Goal: Task Accomplishment & Management: Manage account settings

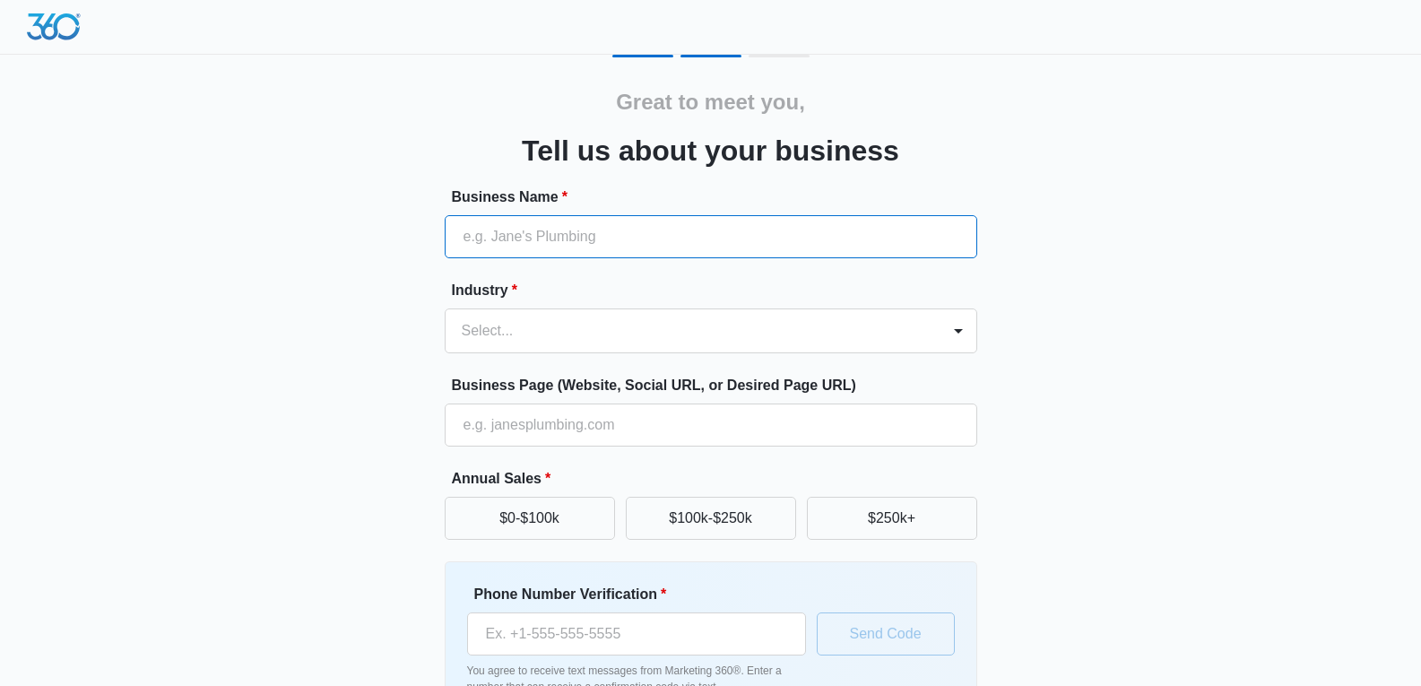
click at [710, 225] on input "Business Name *" at bounding box center [711, 236] width 532 height 43
type input "The [PERSON_NAME] Group LLC"
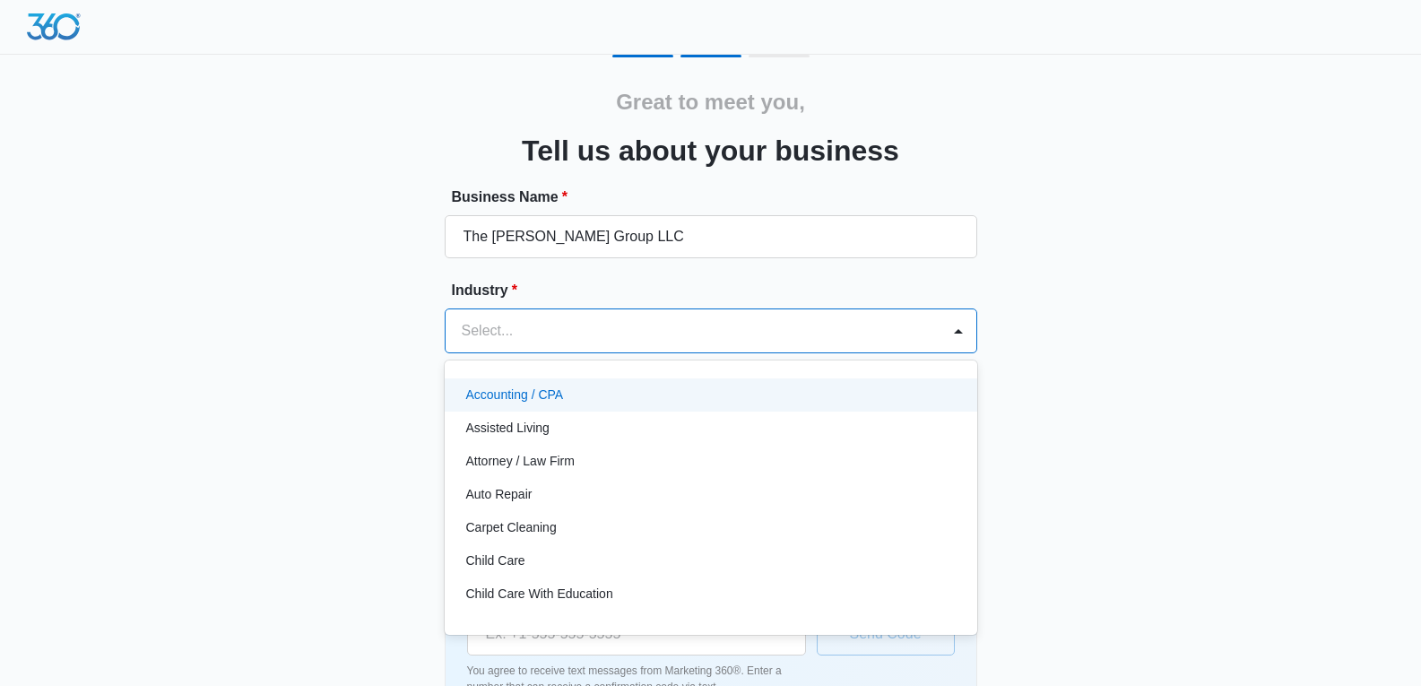
click at [634, 399] on div "Accounting / CPA" at bounding box center [709, 394] width 486 height 19
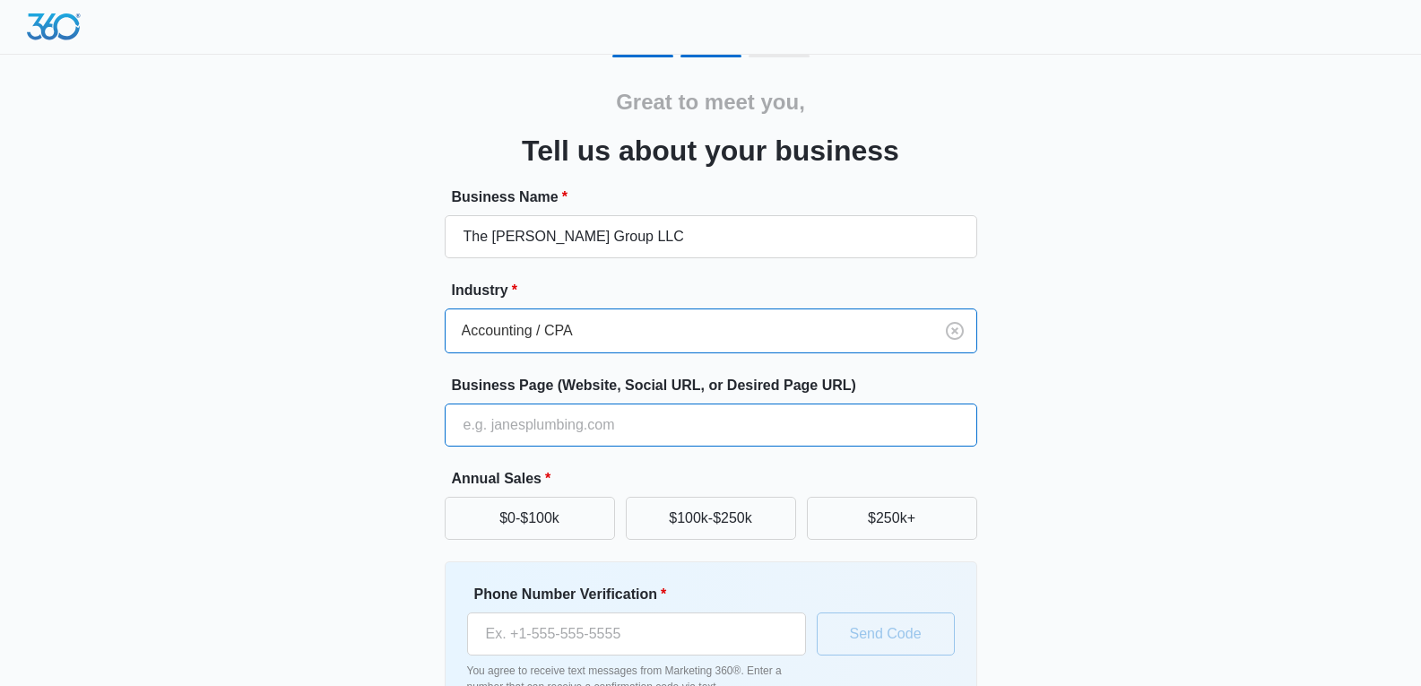
click at [643, 429] on input "Business Page (Website, Social URL, or Desired Page URL)" at bounding box center [711, 424] width 532 height 43
click at [567, 379] on label "Business Page (Website, Social URL, or Desired Page URL)" at bounding box center [718, 386] width 532 height 22
click at [567, 403] on input "Business Page (Website, Social URL, or Desired Page URL)" at bounding box center [711, 424] width 532 height 43
type input "[DOMAIN_NAME]"
click at [1183, 525] on div "Great to meet you, Tell us about your business Business Name * The [PERSON_NAME…" at bounding box center [711, 418] width 1076 height 727
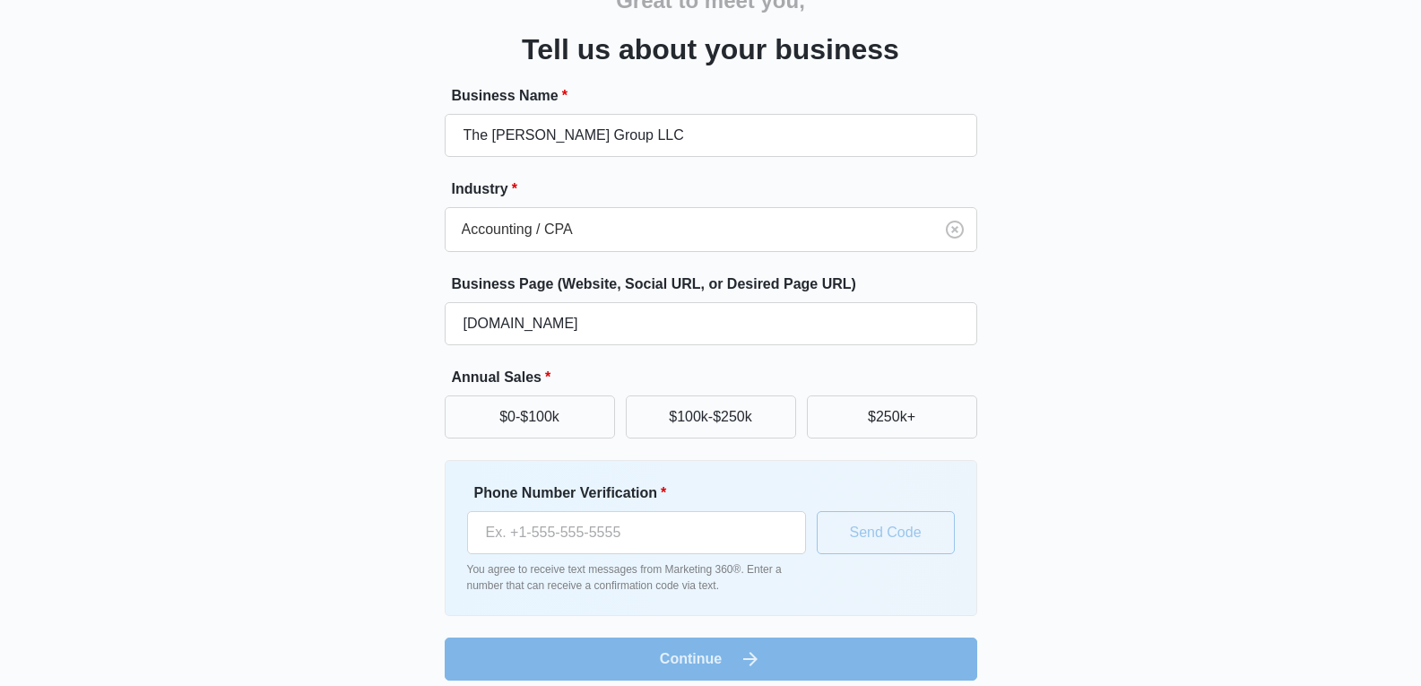
scroll to position [117, 0]
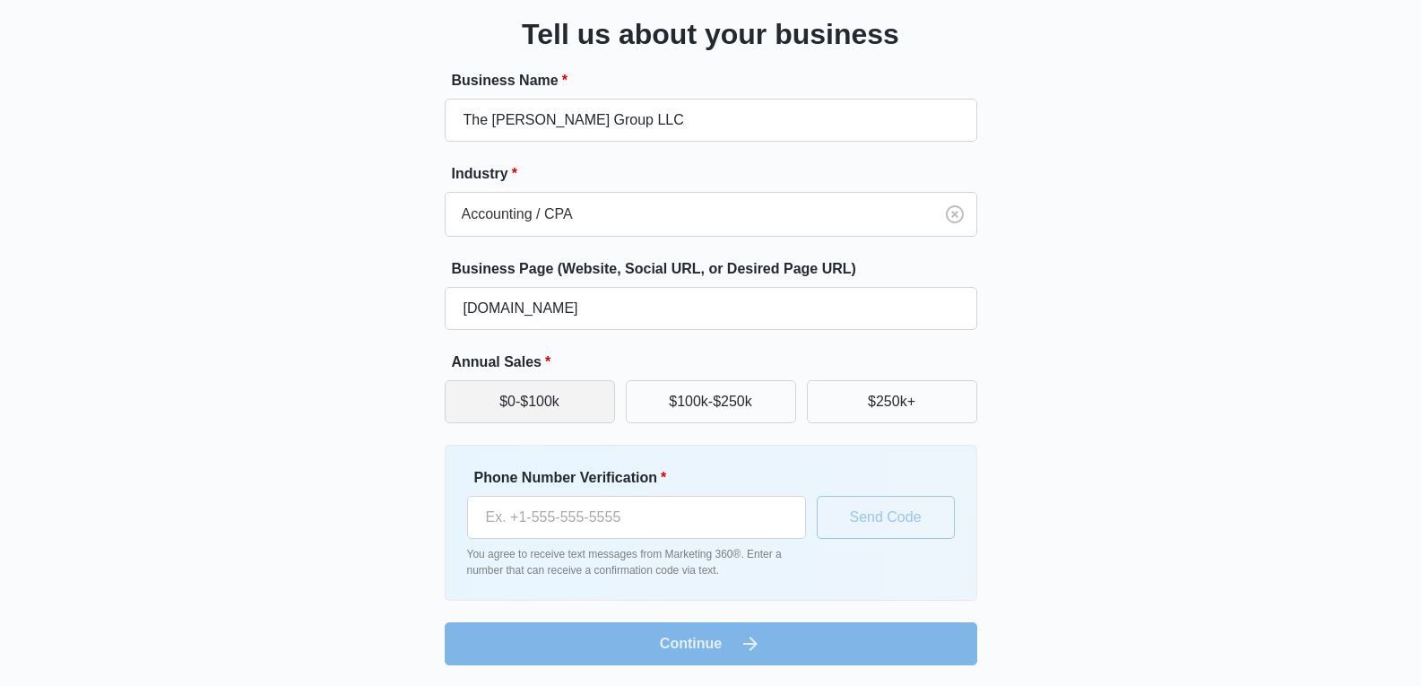
click at [540, 412] on button "$0-$100k" at bounding box center [530, 401] width 170 height 43
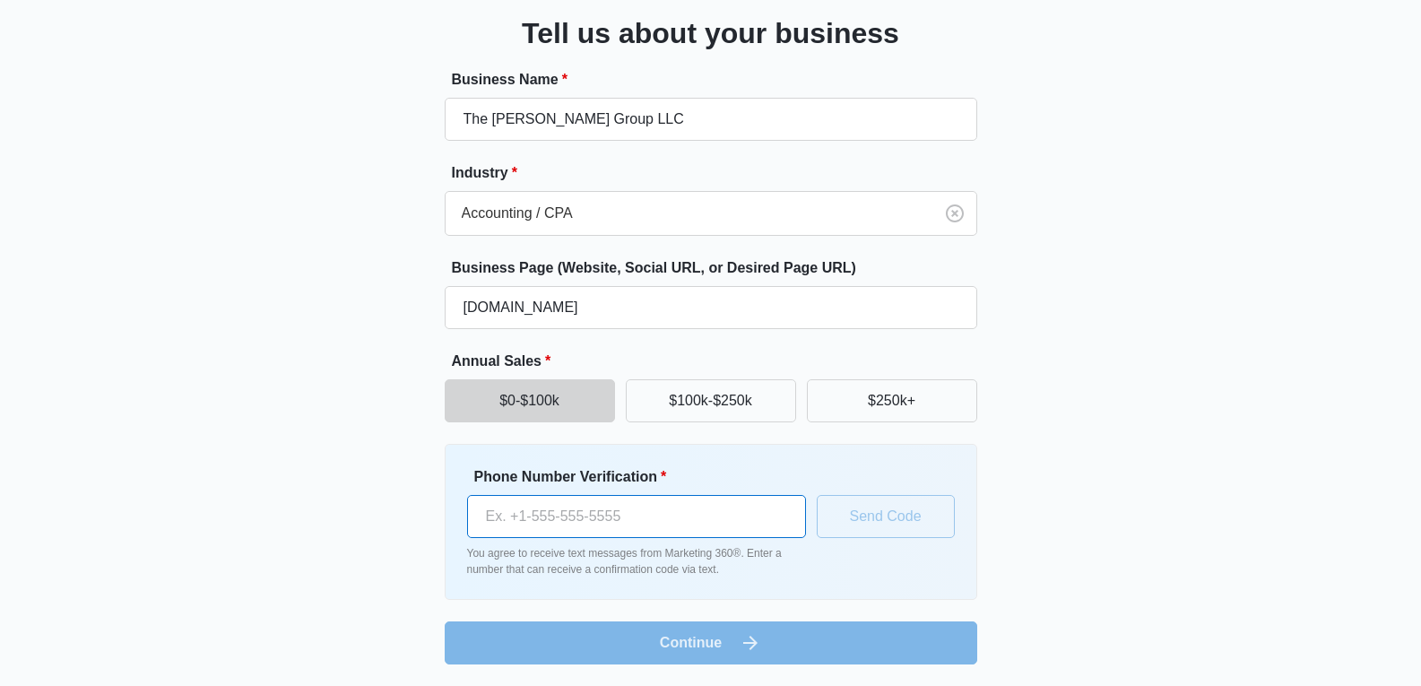
click at [713, 507] on input "Phone Number Verification *" at bounding box center [636, 516] width 339 height 43
type input "[PHONE_NUMBER]"
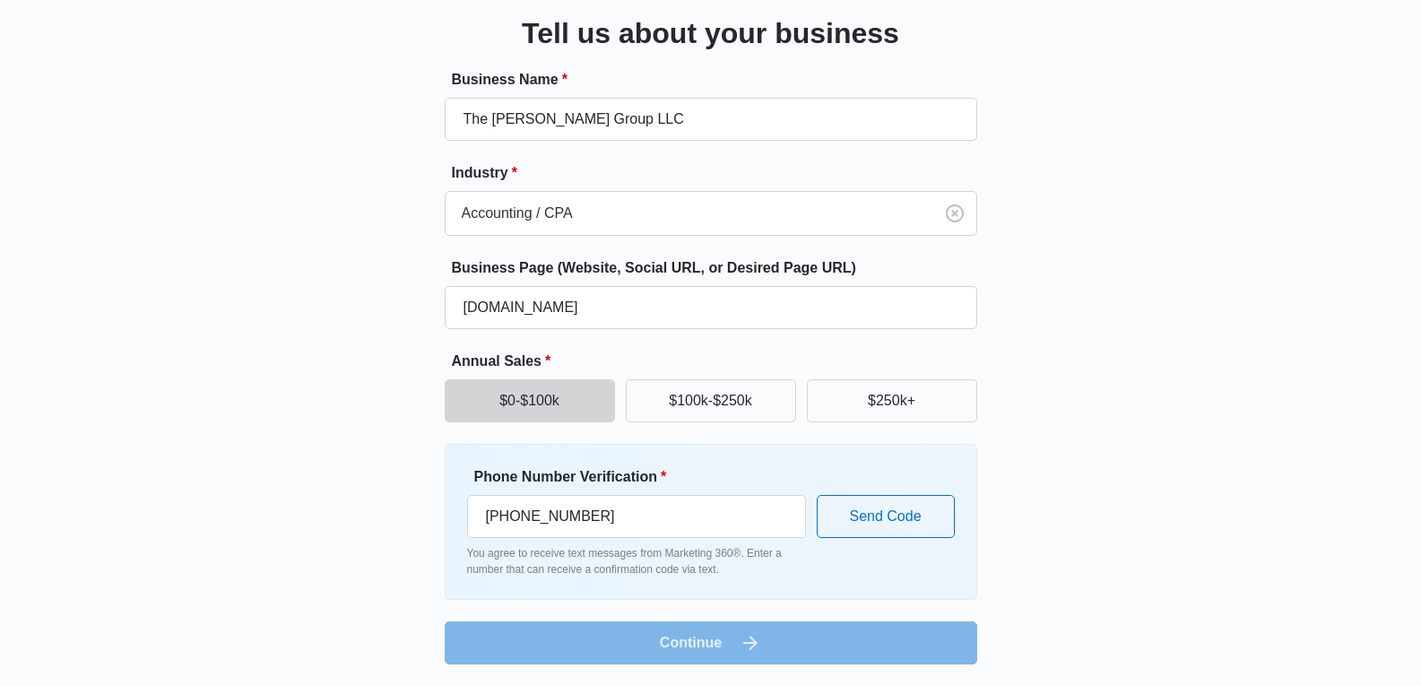
click at [1222, 525] on div "Great to meet you, Tell us about your business Business Name * The [PERSON_NAME…" at bounding box center [711, 300] width 1076 height 727
click at [901, 513] on button "Send Code" at bounding box center [886, 516] width 138 height 43
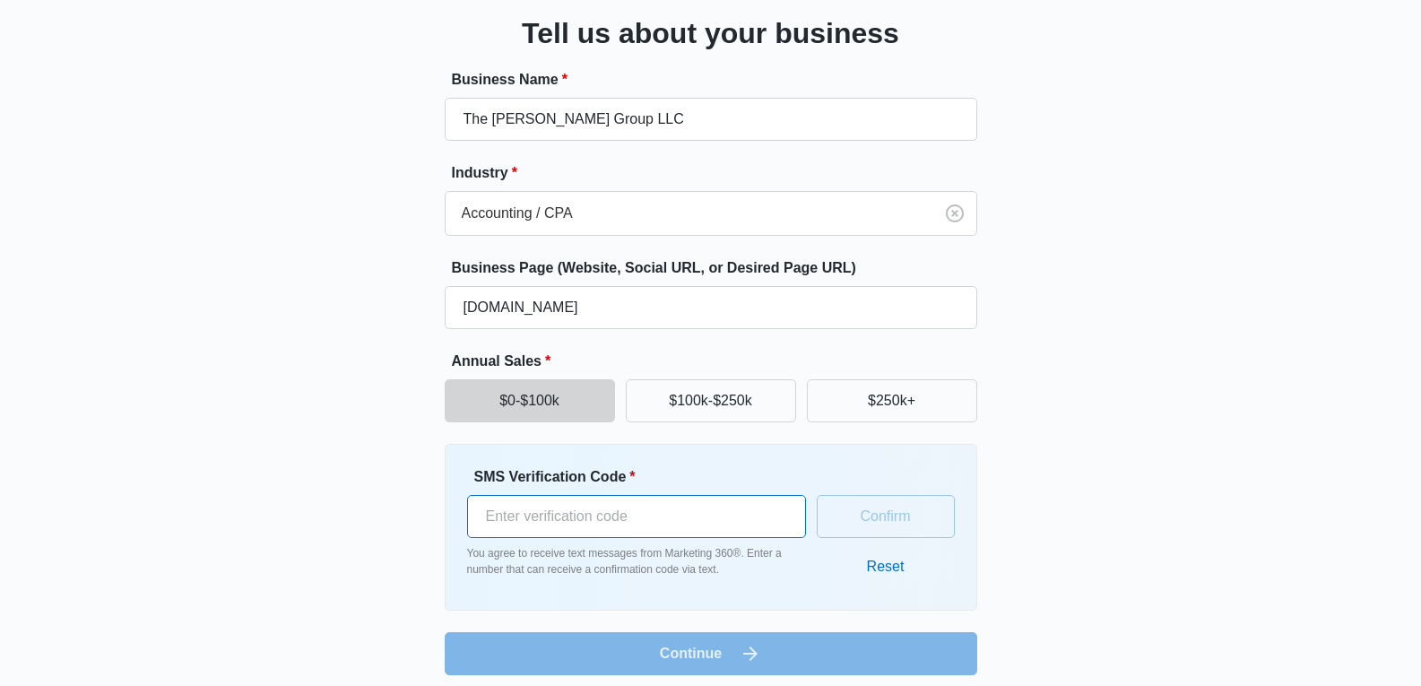
click at [658, 521] on input "SMS Verification Code *" at bounding box center [636, 516] width 339 height 43
type input "639346"
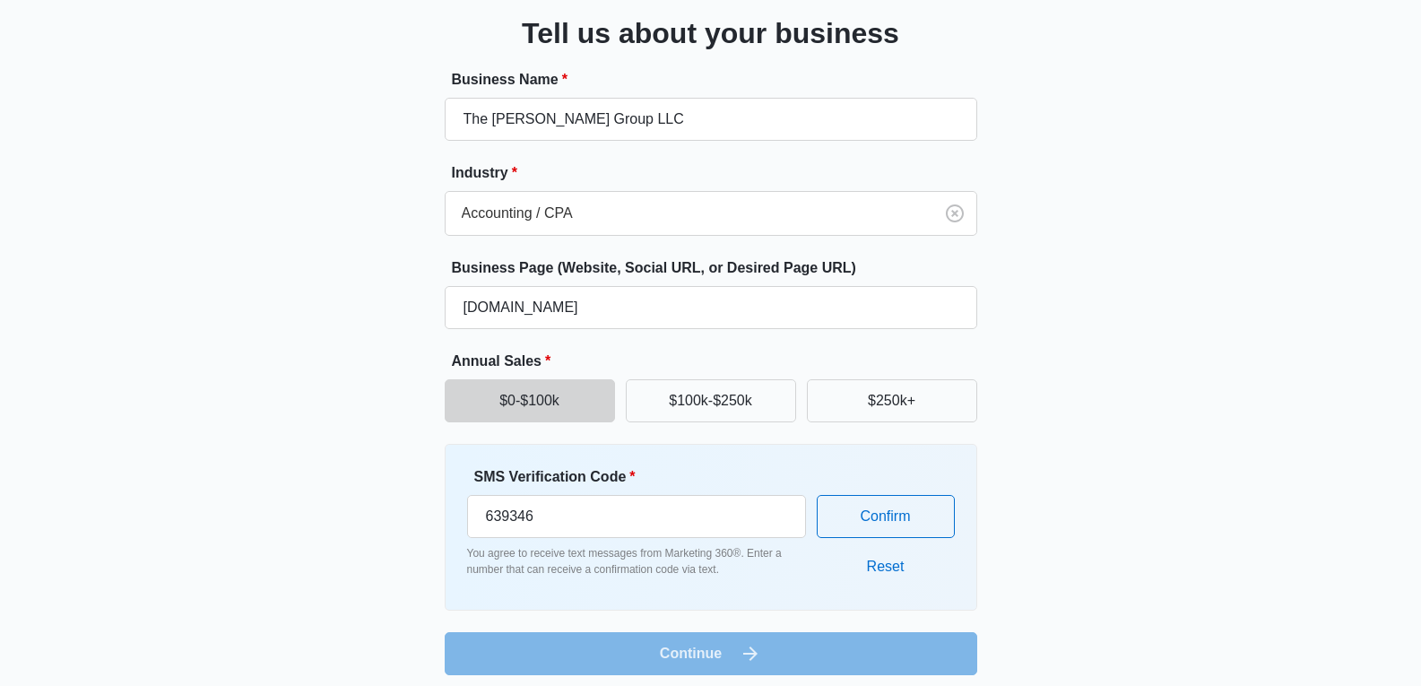
click at [1159, 615] on div "Great to meet you, Tell us about your business Business Name * The [PERSON_NAME…" at bounding box center [711, 306] width 1076 height 738
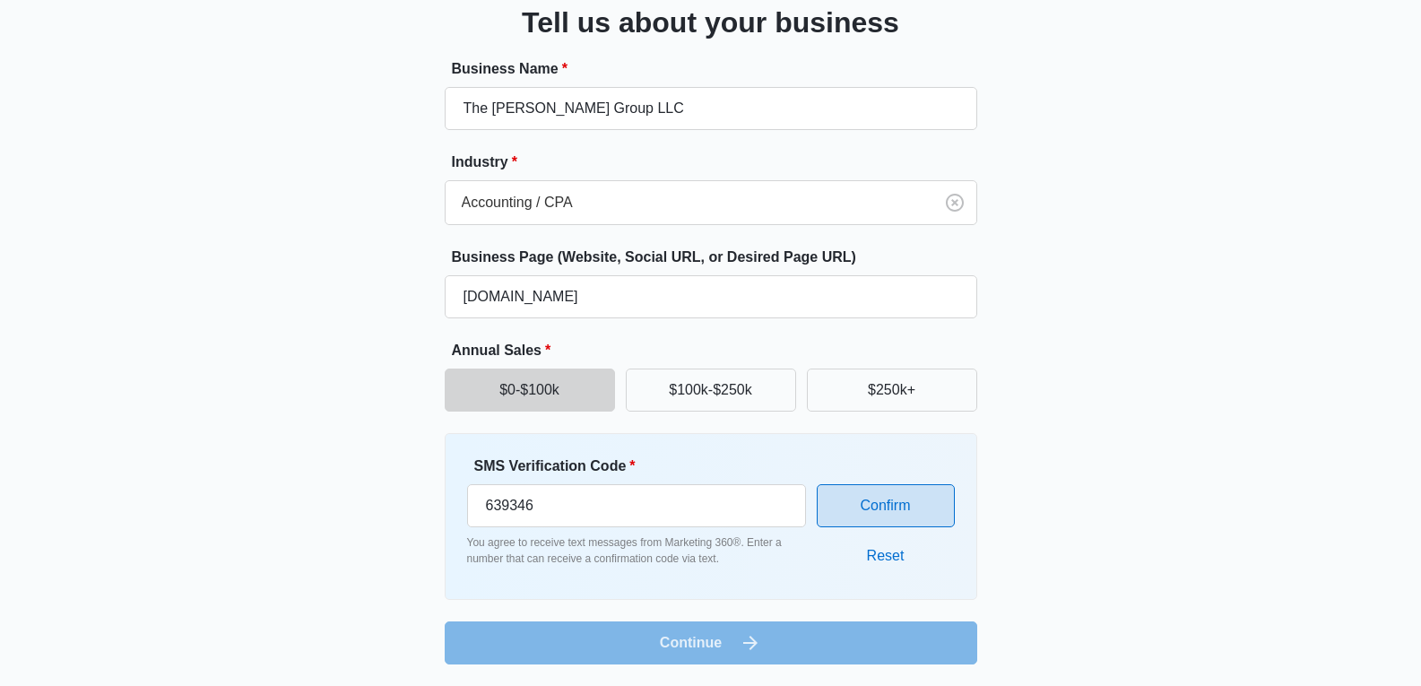
click at [894, 511] on button "Confirm" at bounding box center [886, 505] width 138 height 43
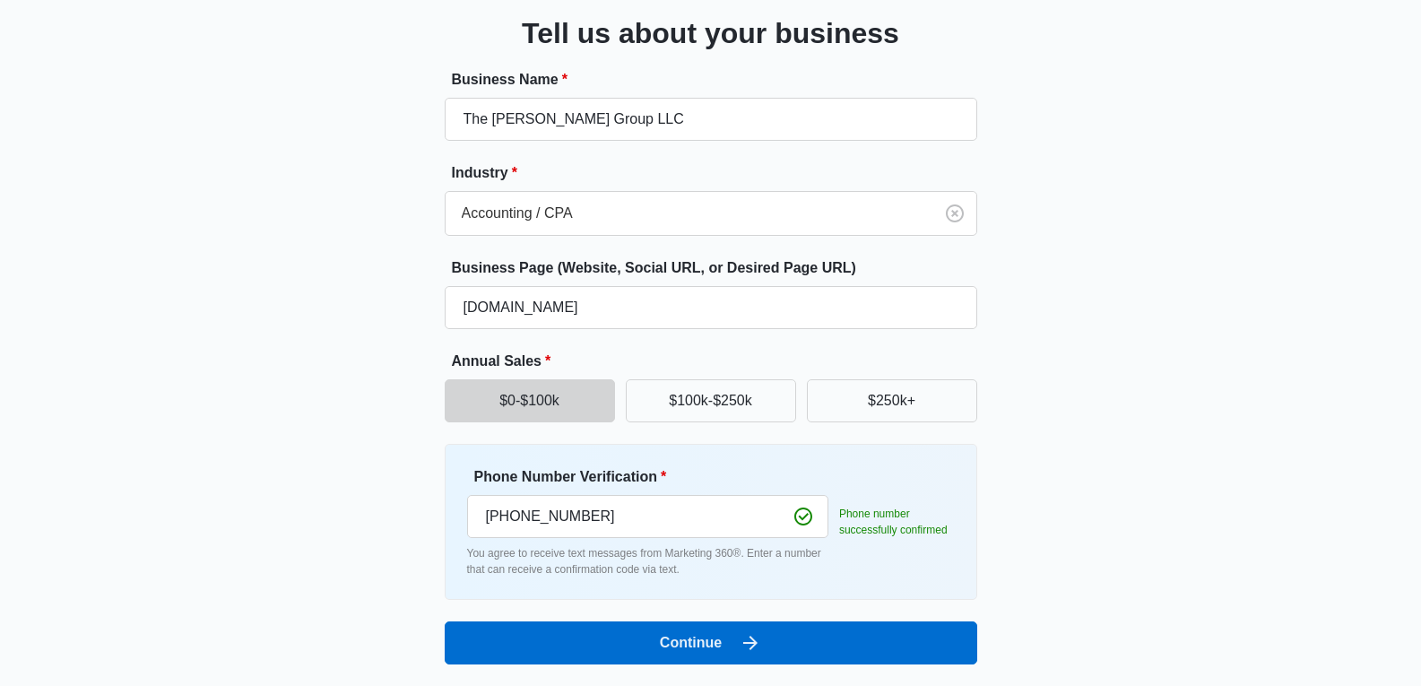
scroll to position [117, 0]
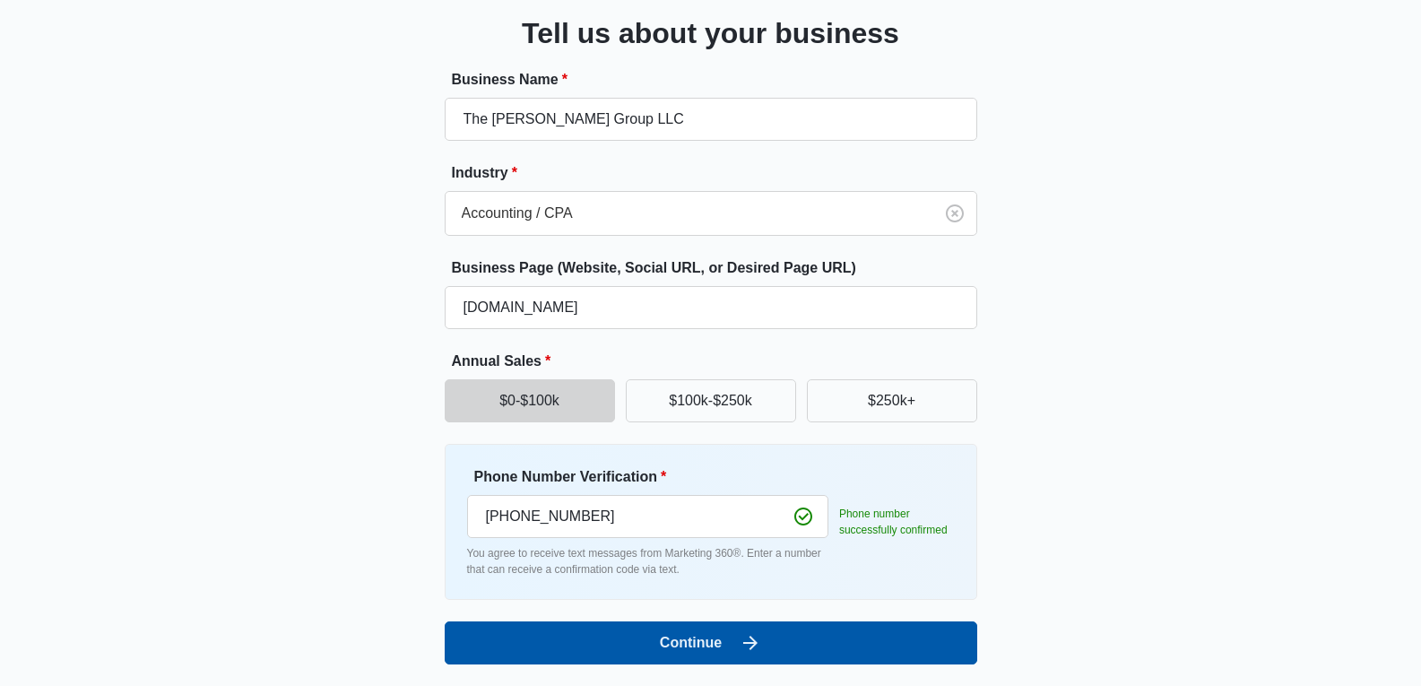
click at [749, 638] on icon "submit" at bounding box center [751, 643] width 22 height 22
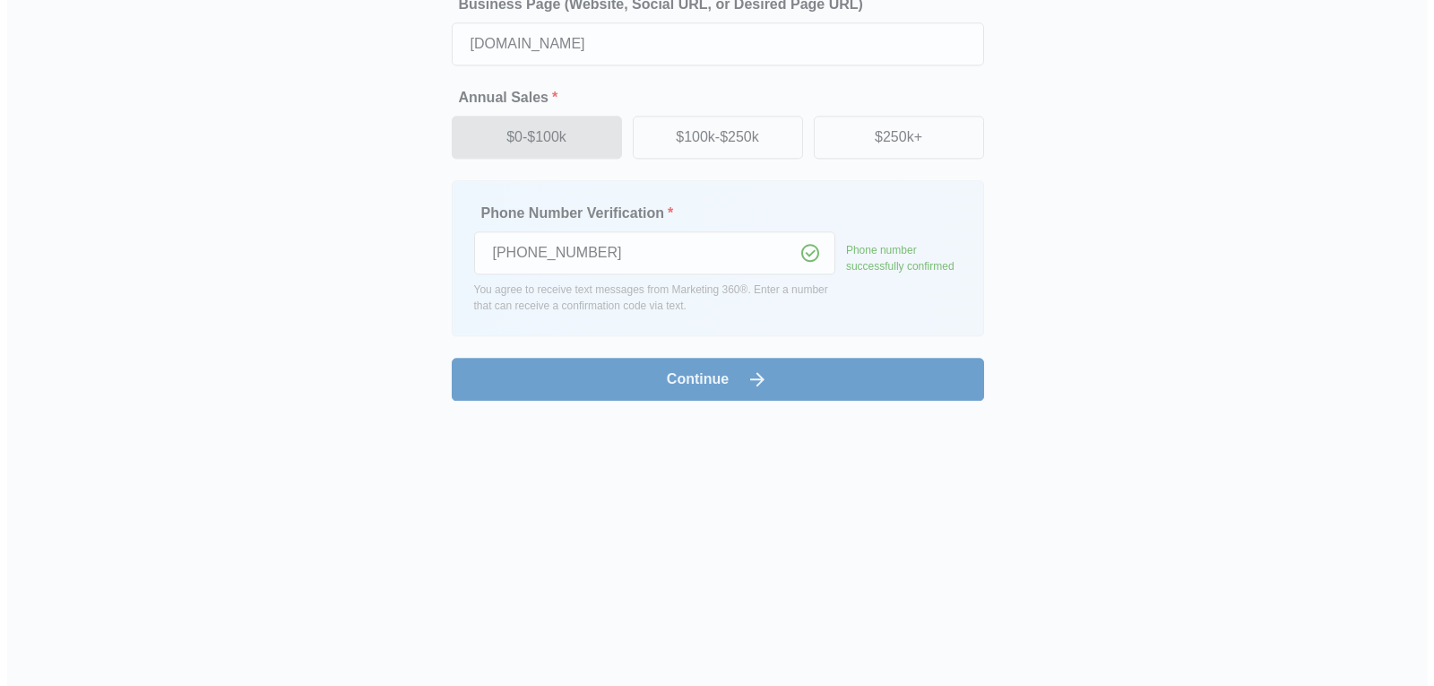
scroll to position [0, 0]
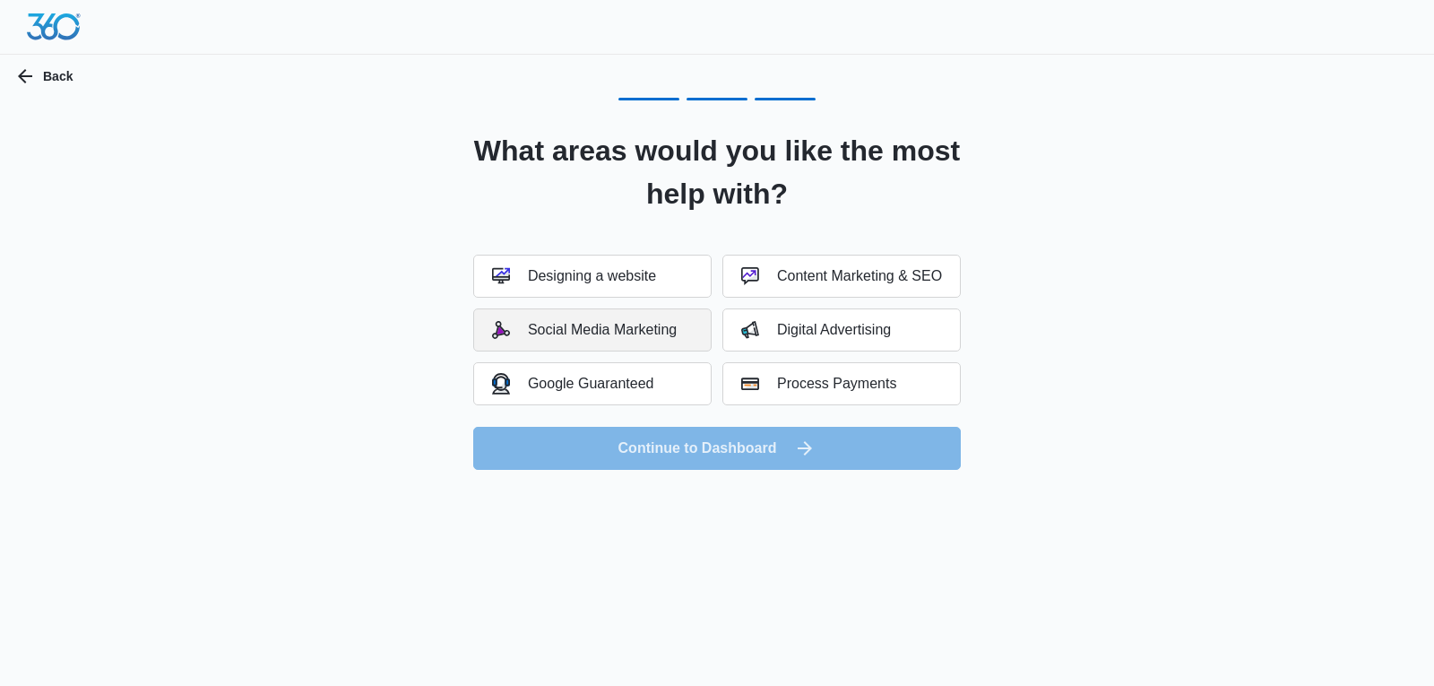
click at [674, 334] on div "Social Media Marketing" at bounding box center [584, 330] width 185 height 18
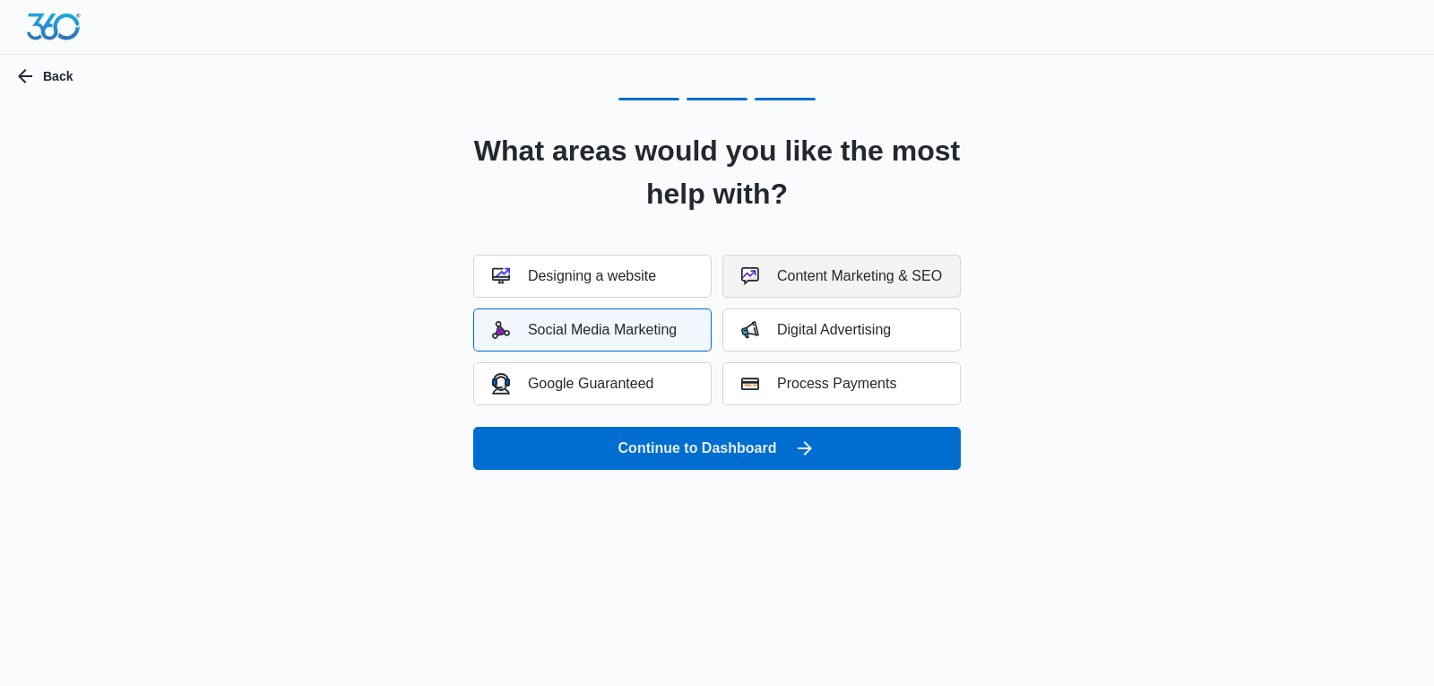
click at [854, 270] on div "Content Marketing & SEO" at bounding box center [841, 276] width 201 height 18
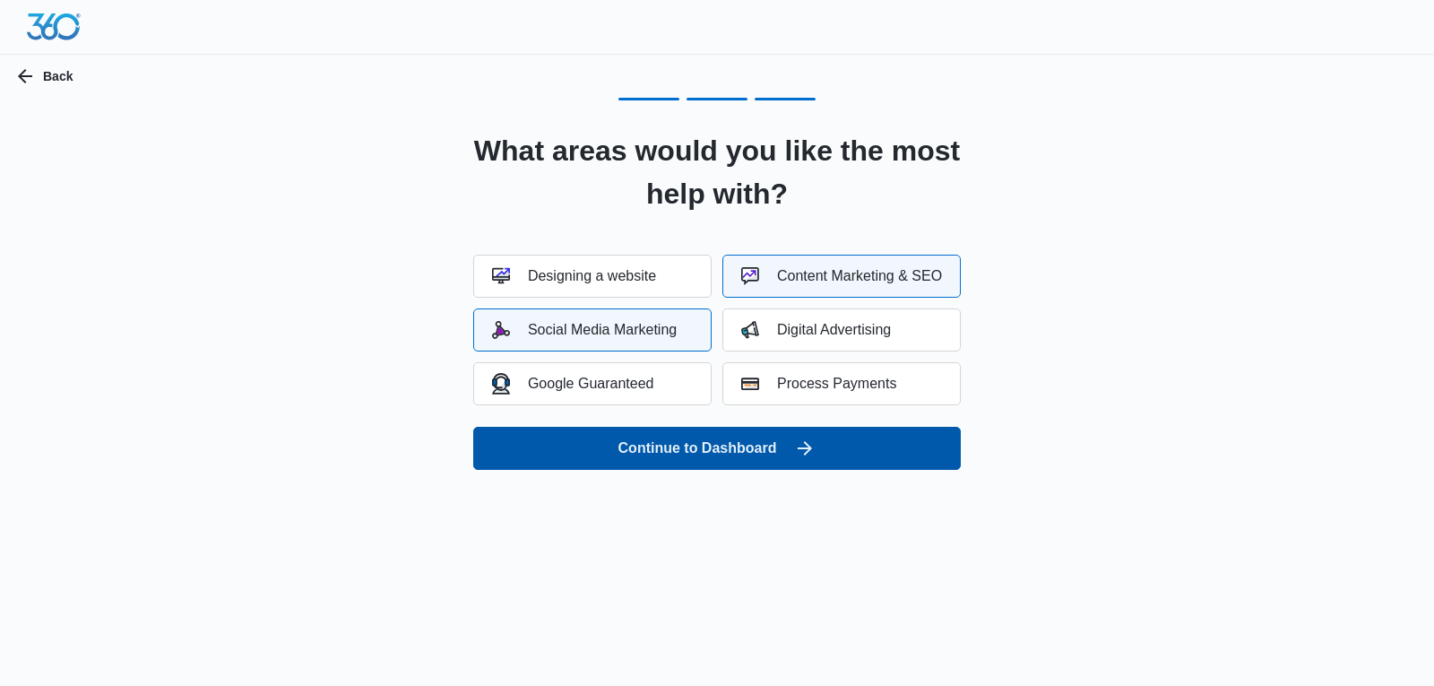
click at [808, 448] on icon "submit" at bounding box center [805, 448] width 14 height 14
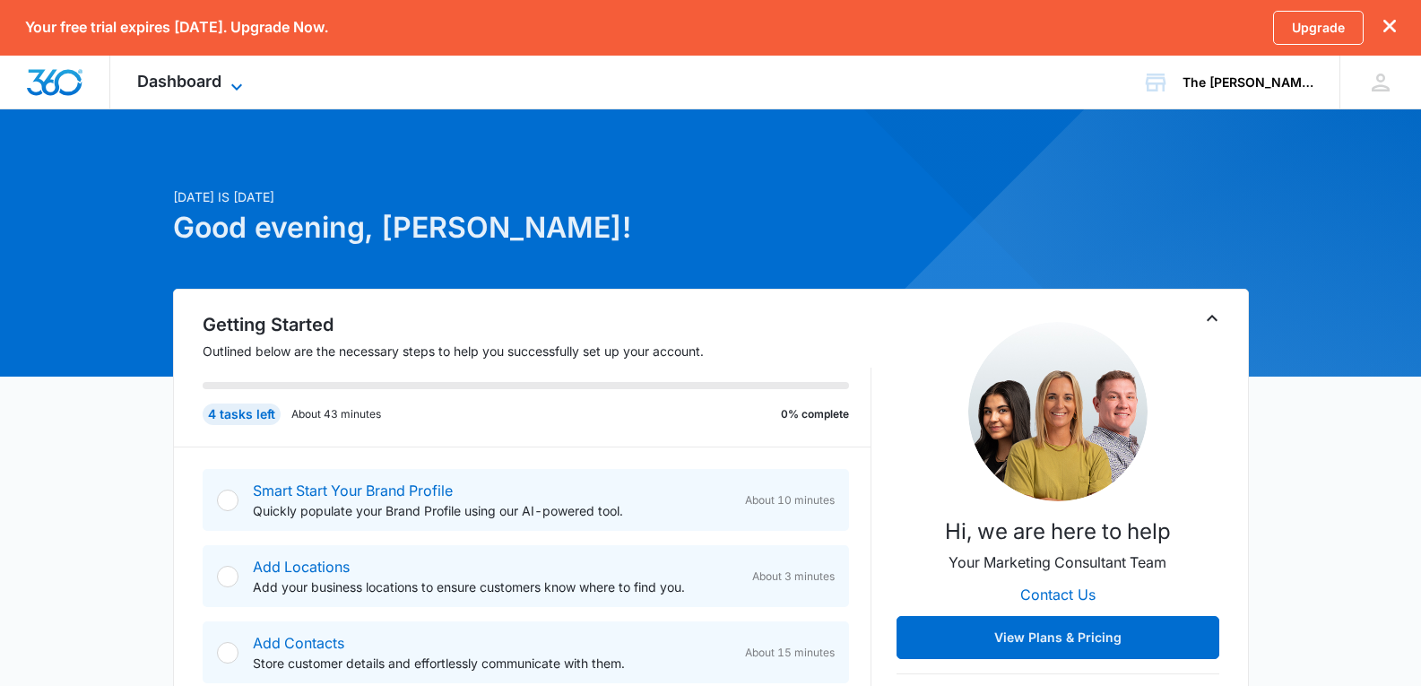
click at [239, 85] on icon at bounding box center [237, 87] width 22 height 22
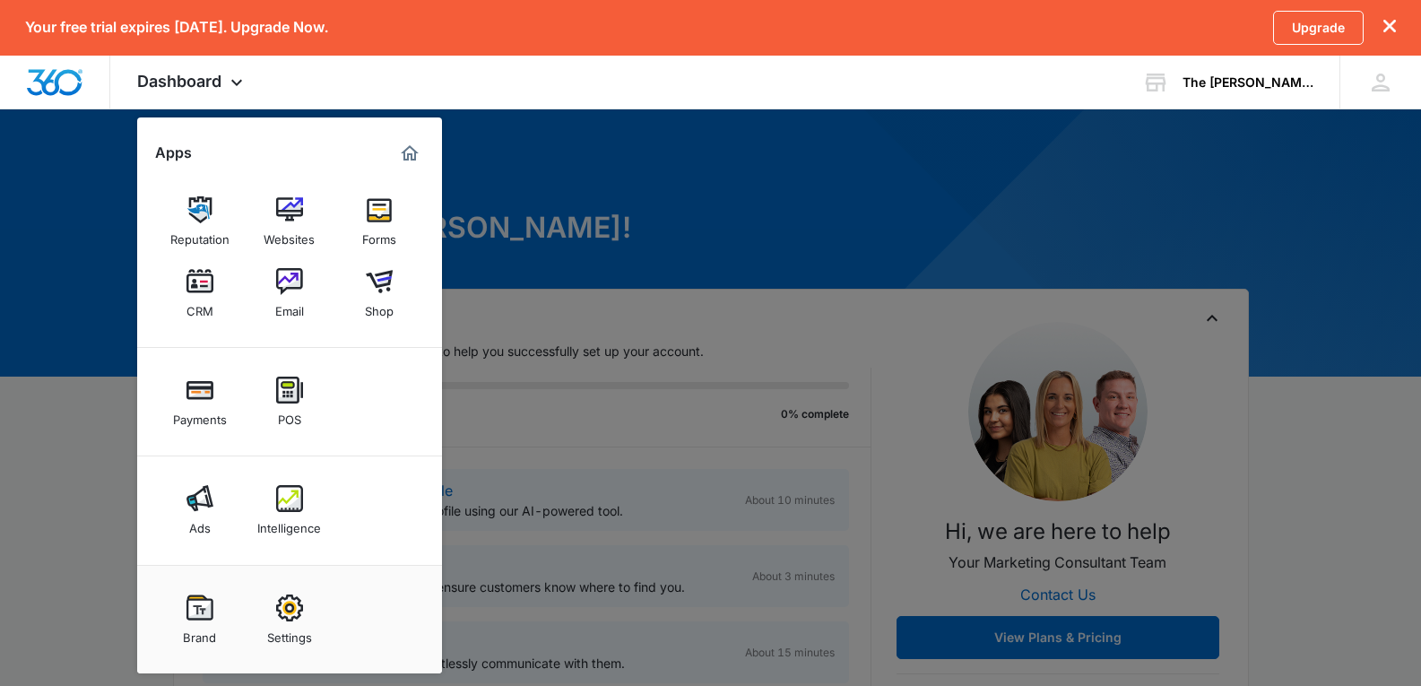
click at [1305, 510] on div at bounding box center [710, 343] width 1421 height 686
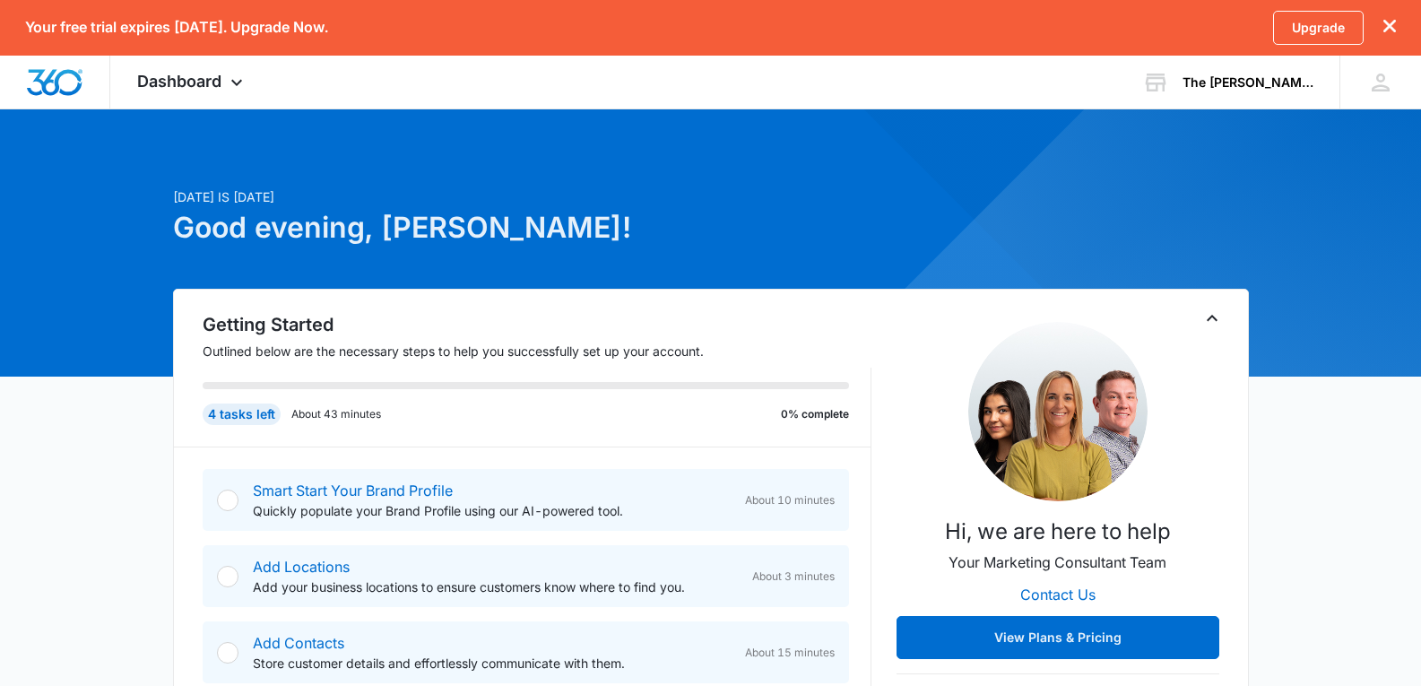
click at [1385, 23] on icon "dismiss this dialog" at bounding box center [1389, 26] width 13 height 13
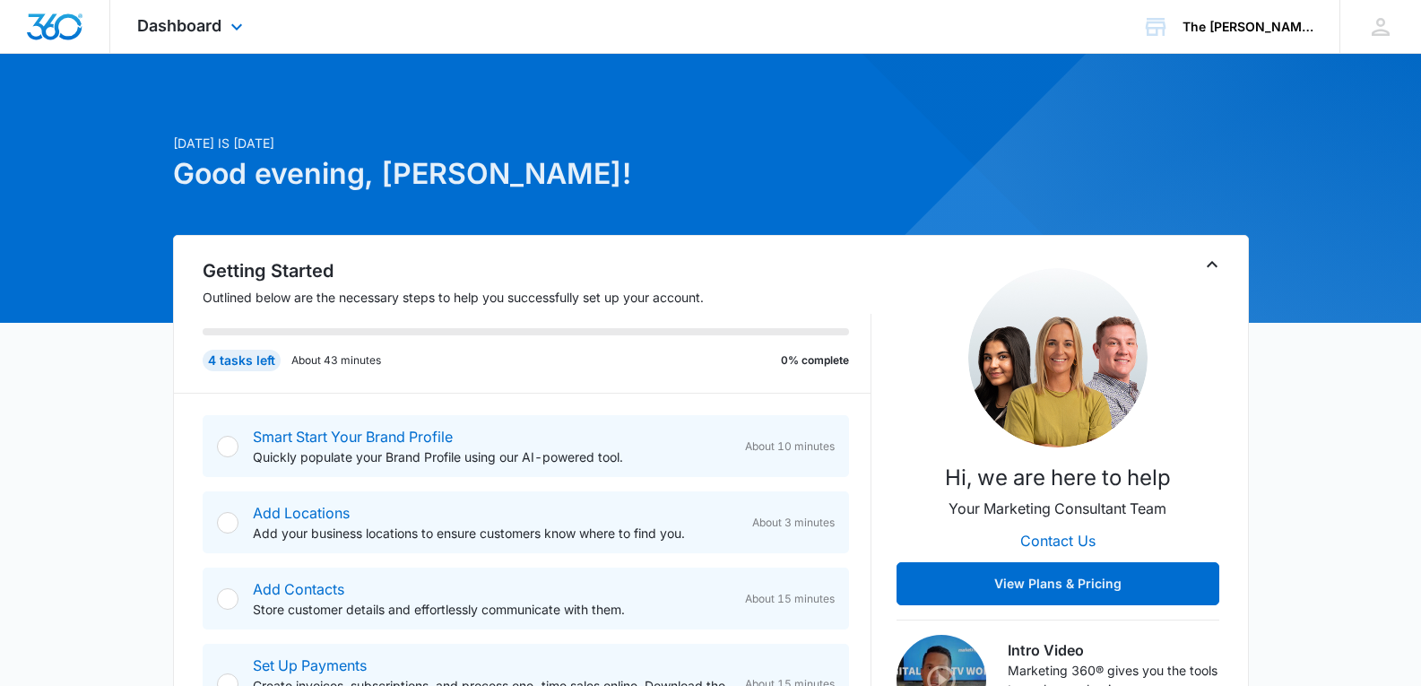
click at [39, 21] on img "Dashboard" at bounding box center [54, 26] width 57 height 27
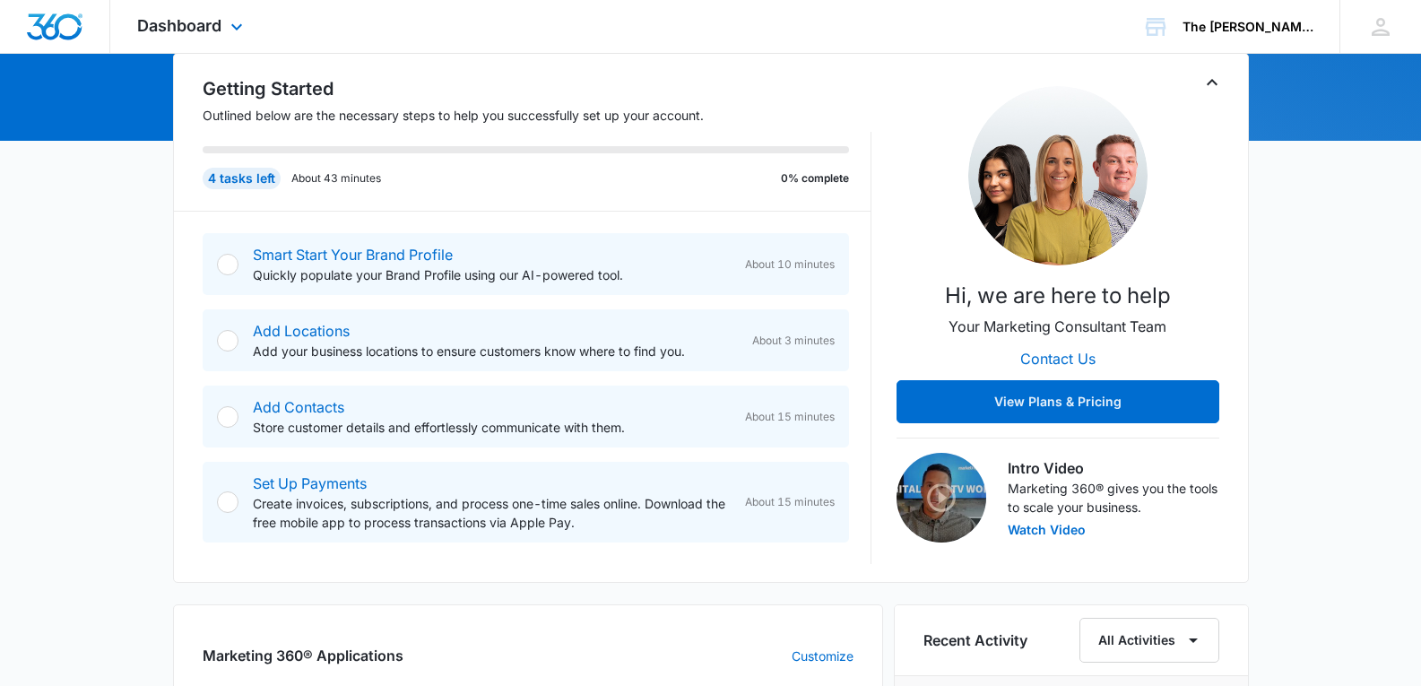
scroll to position [183, 0]
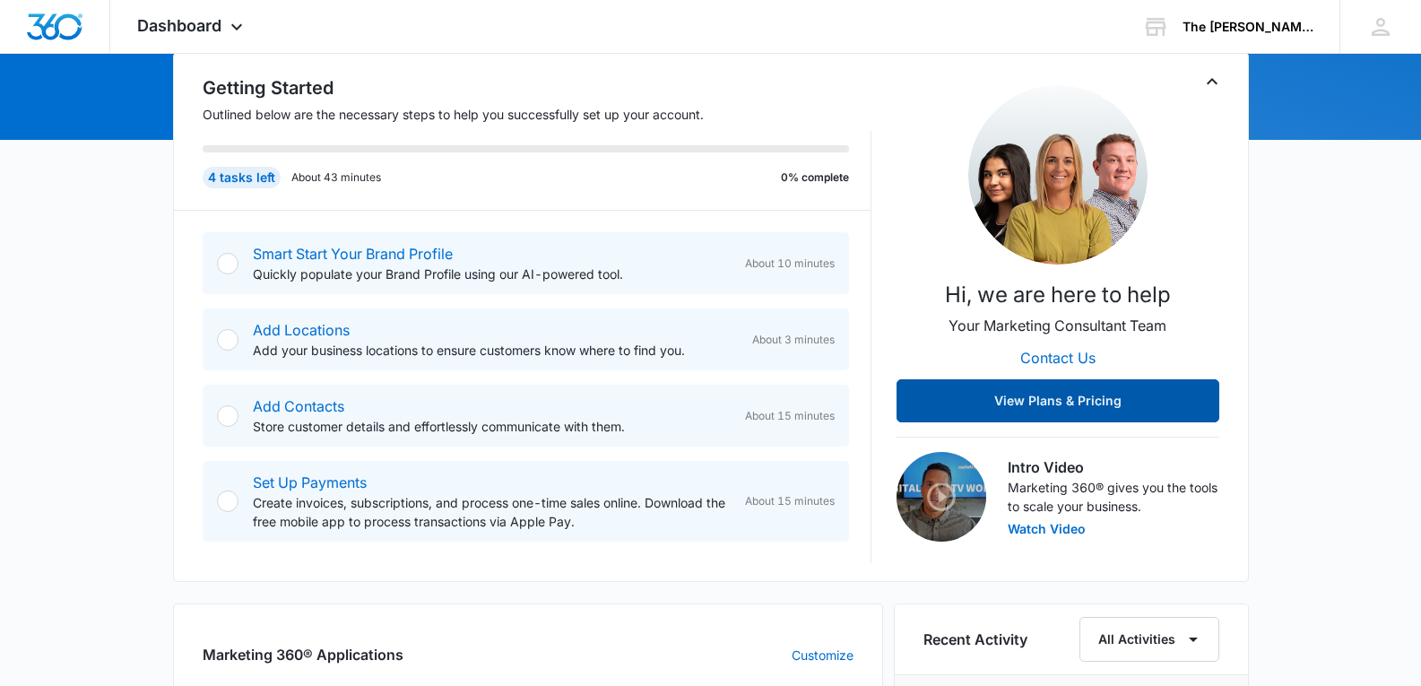
click at [1164, 403] on button "View Plans & Pricing" at bounding box center [1057, 400] width 323 height 43
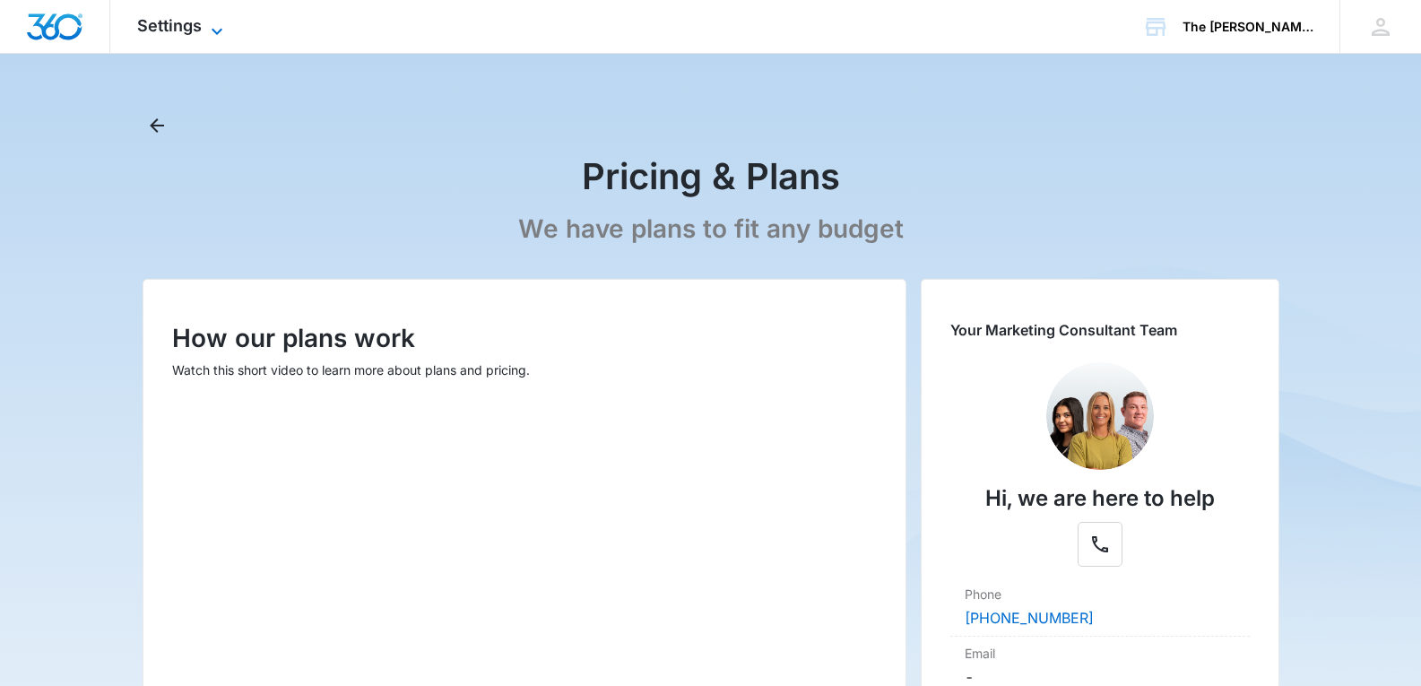
click at [197, 28] on span "Settings" at bounding box center [169, 25] width 65 height 19
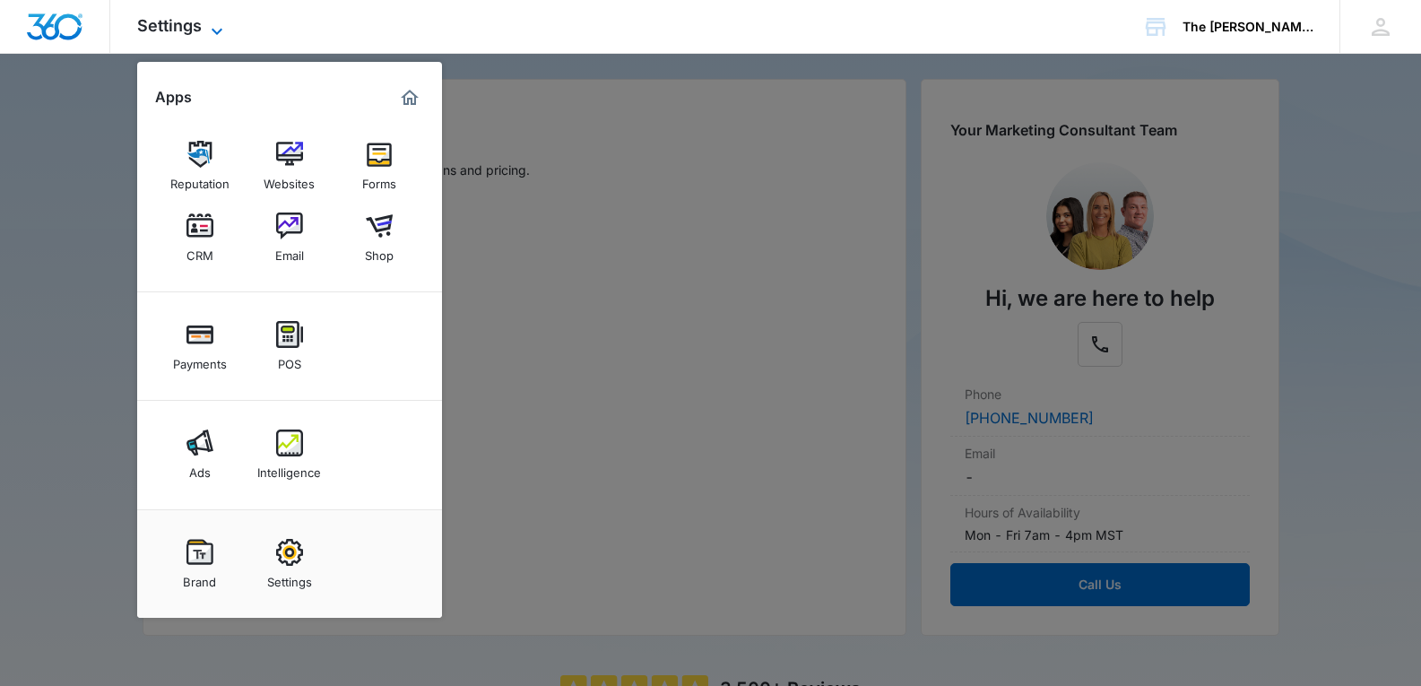
scroll to position [201, 0]
click at [283, 577] on div "Settings" at bounding box center [289, 577] width 45 height 23
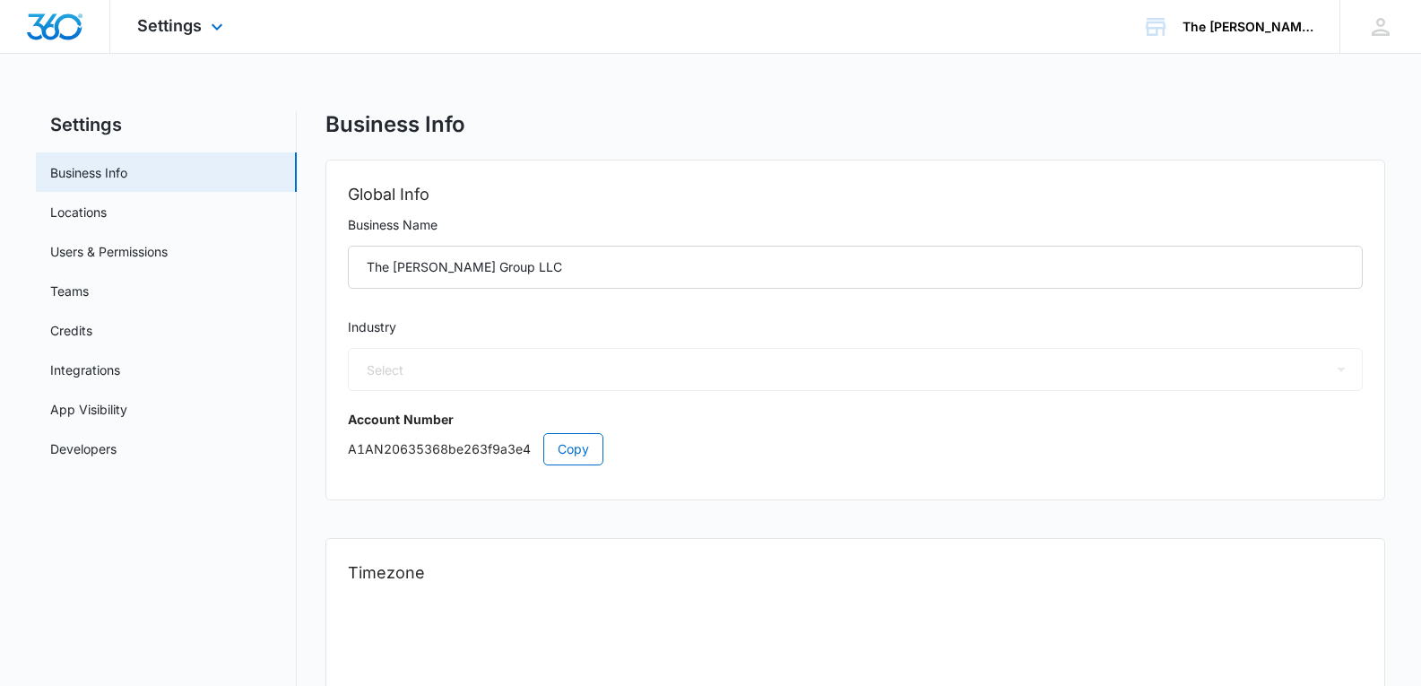
select select "33"
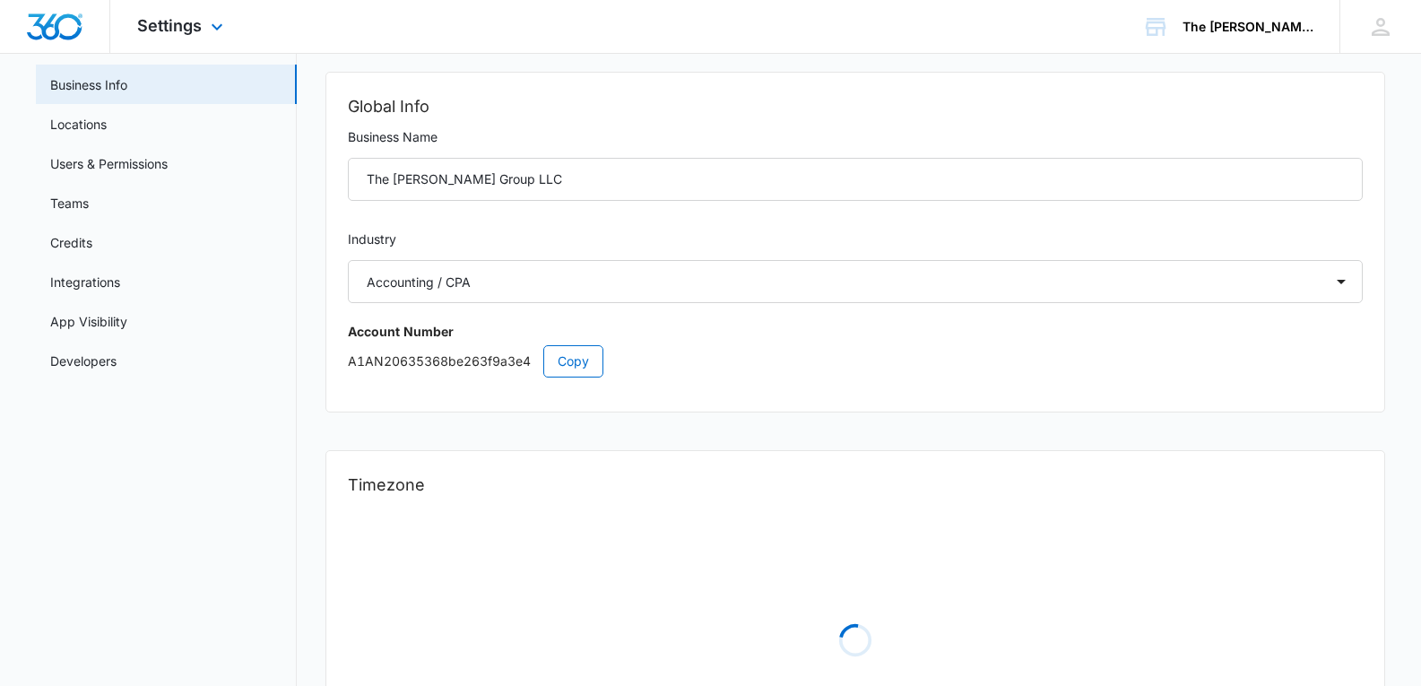
select select "US"
select select "America/Los_Angeles"
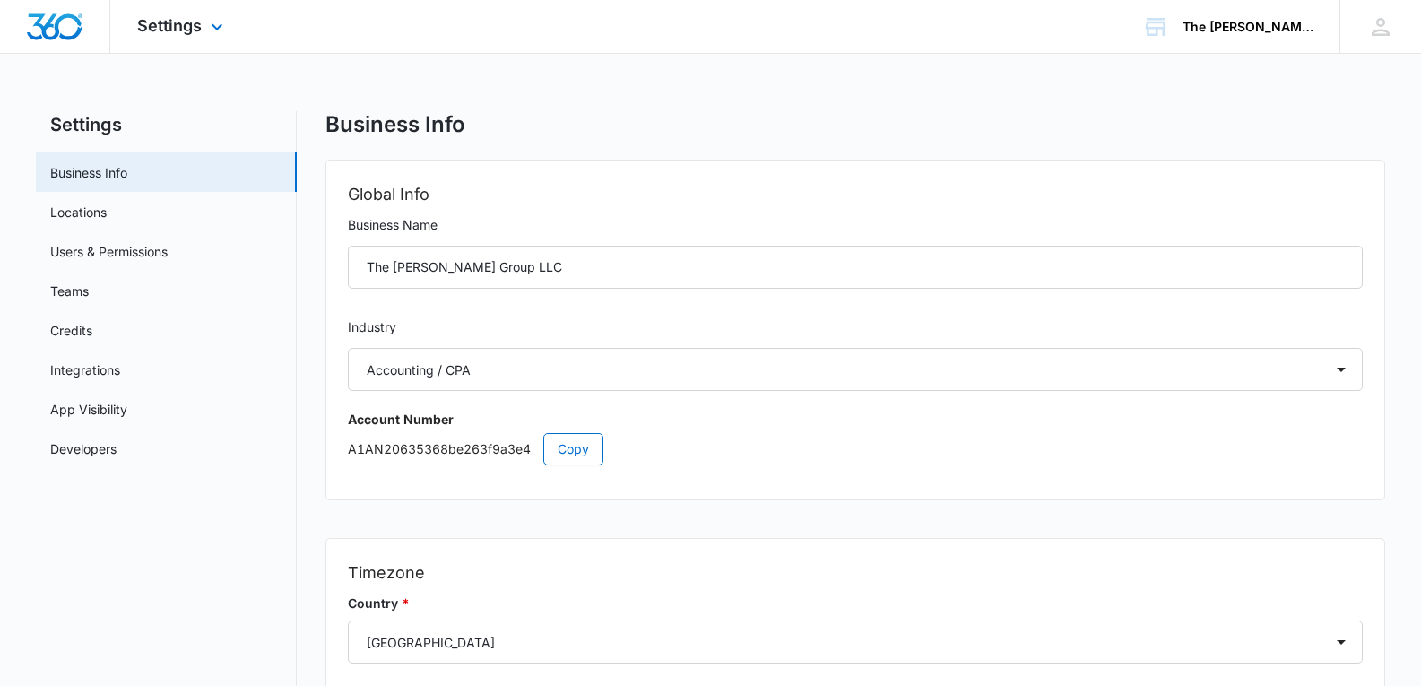
click at [52, 27] on img "Dashboard" at bounding box center [54, 26] width 57 height 27
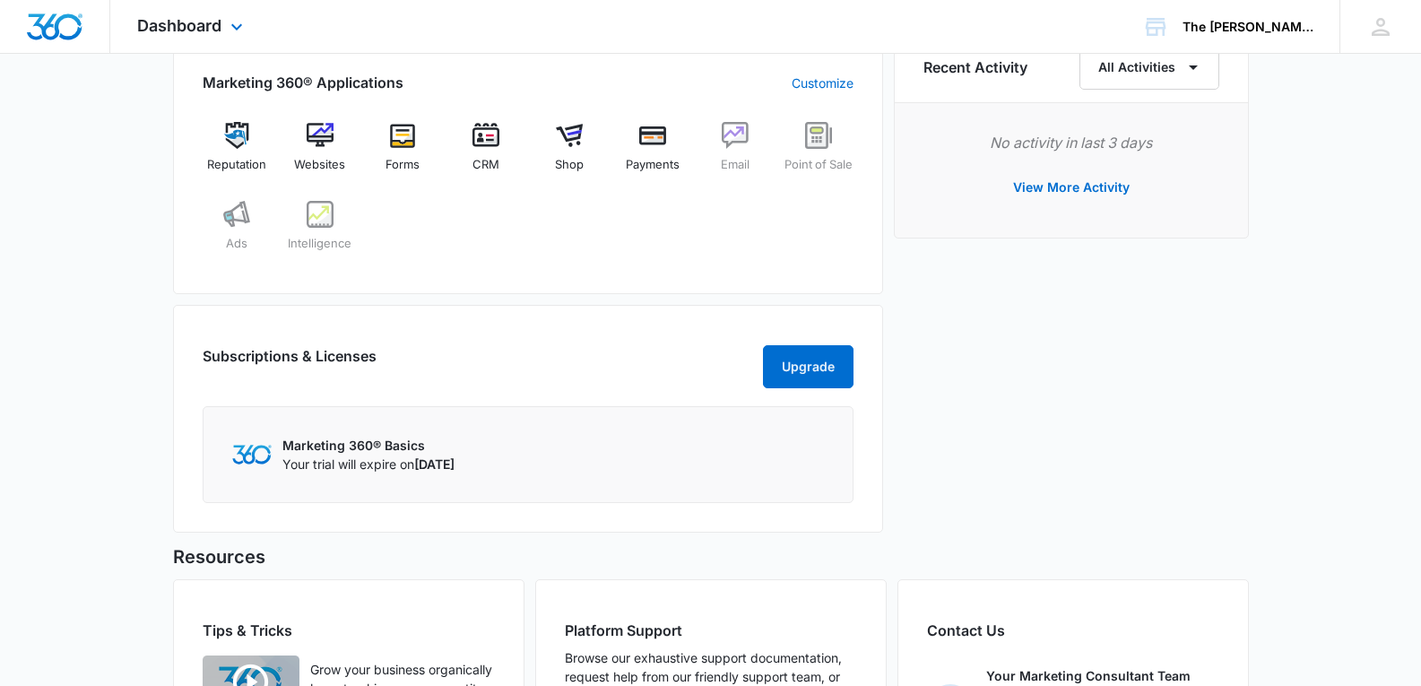
scroll to position [762, 0]
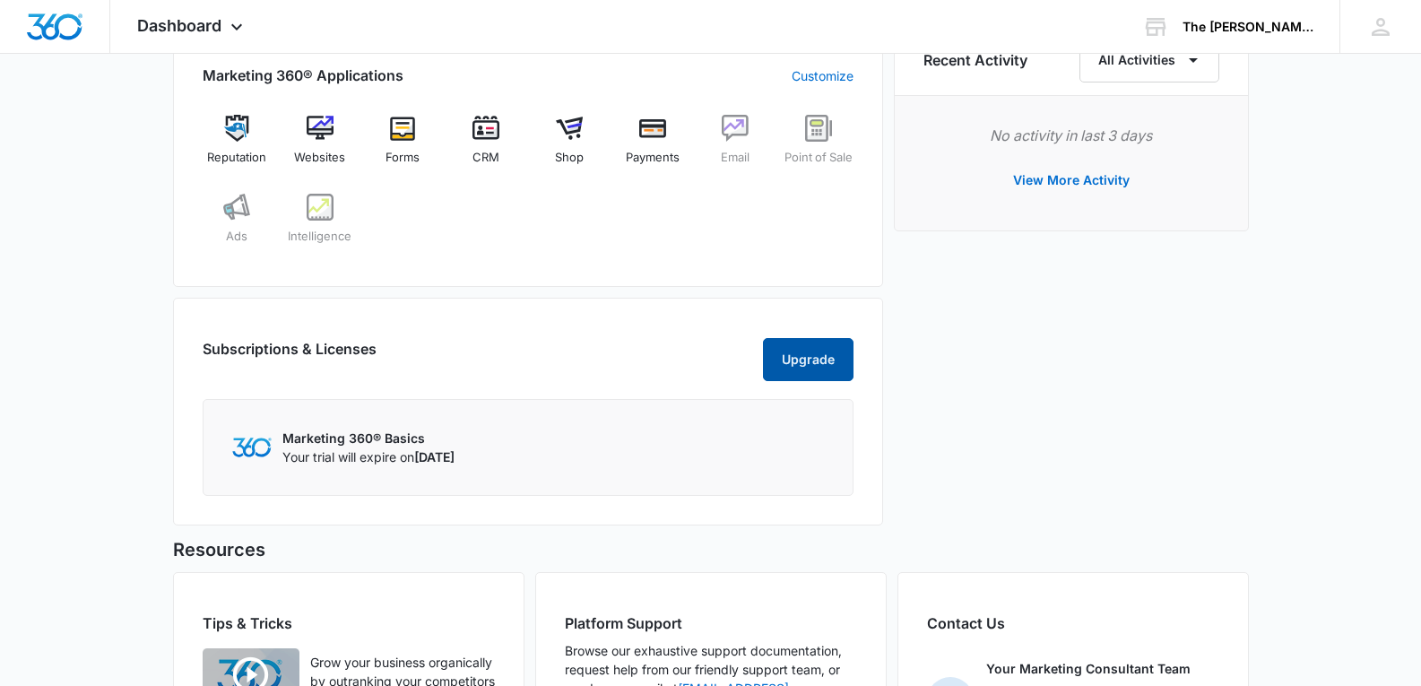
click at [806, 381] on button "Upgrade" at bounding box center [808, 359] width 91 height 43
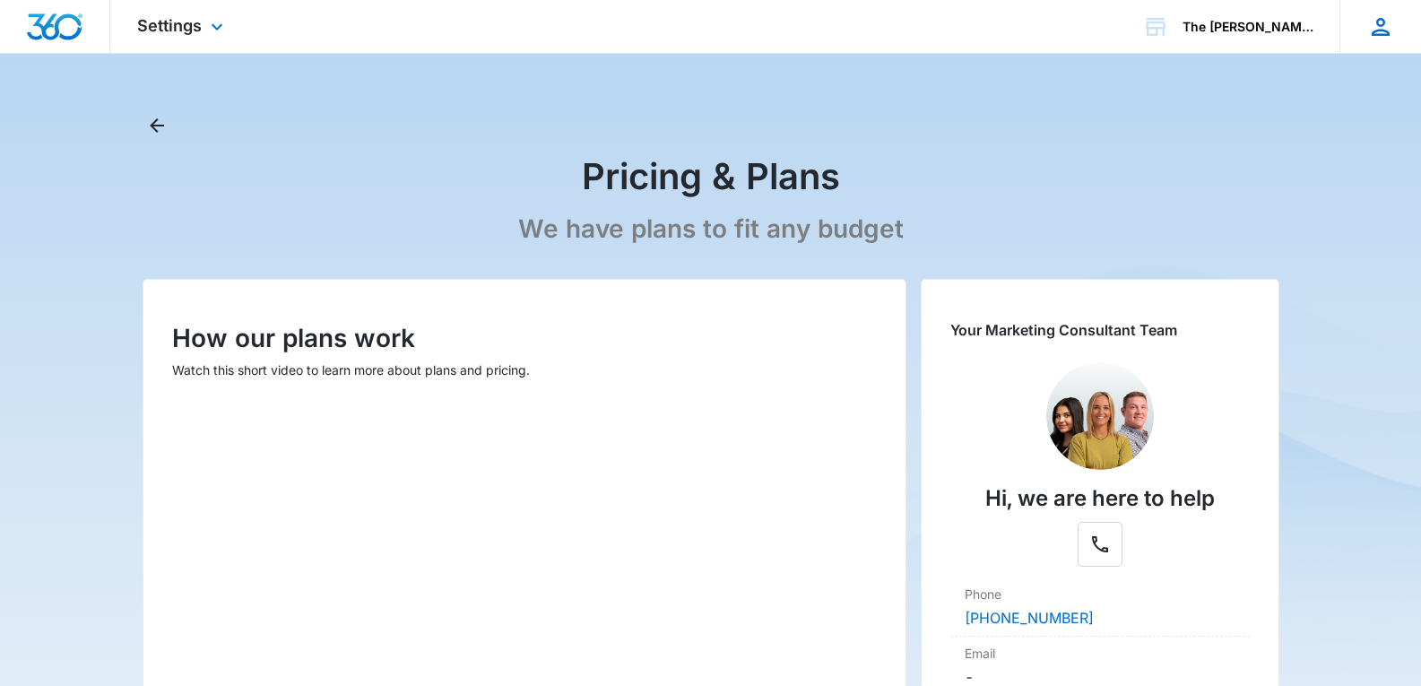
click at [1372, 31] on icon at bounding box center [1380, 26] width 27 height 27
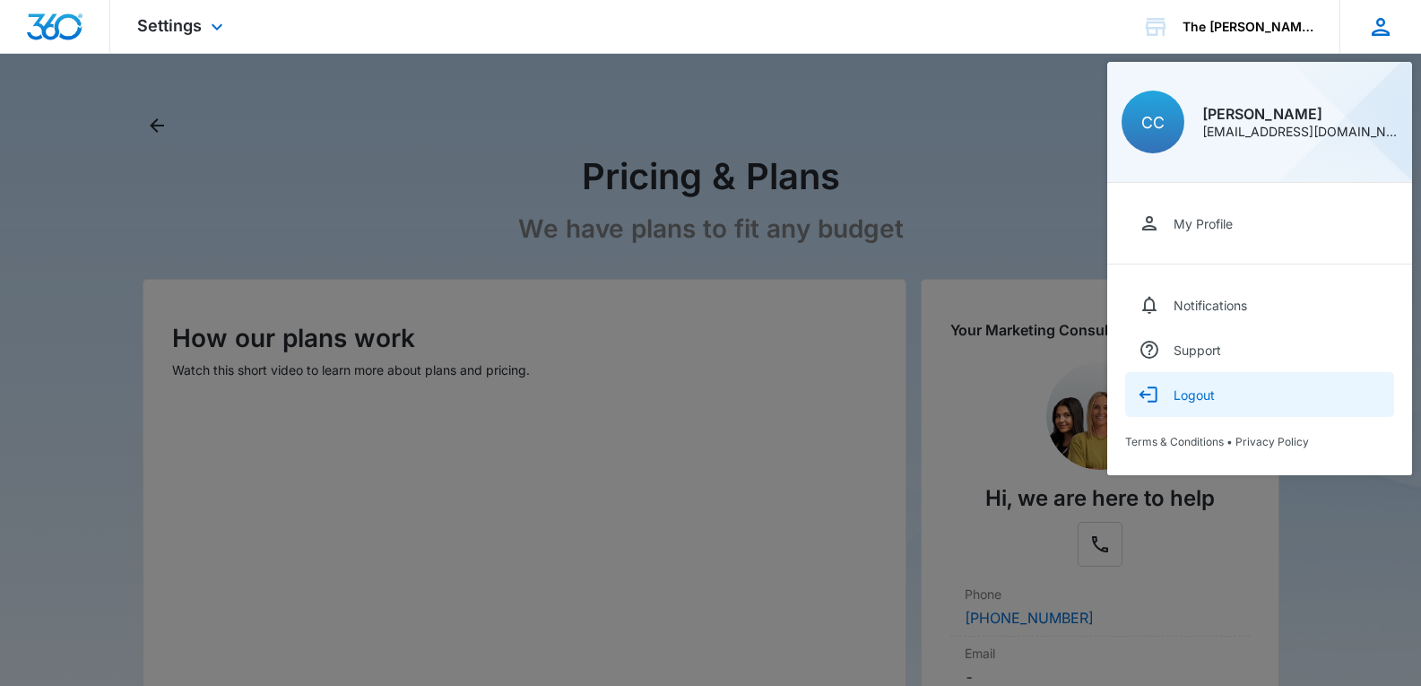
click at [1224, 395] on button "Logout" at bounding box center [1259, 394] width 269 height 45
